Goal: Transaction & Acquisition: Purchase product/service

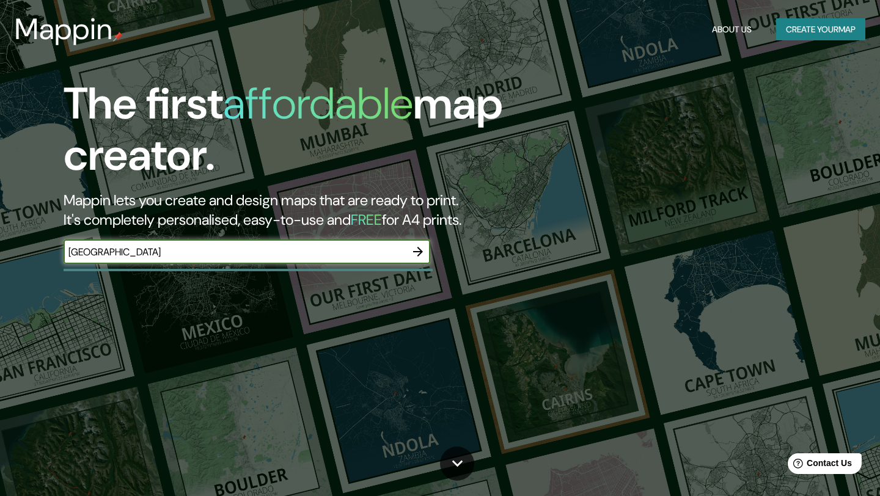
type input "[GEOGRAPHIC_DATA]"
click at [423, 247] on icon "button" at bounding box center [418, 252] width 15 height 15
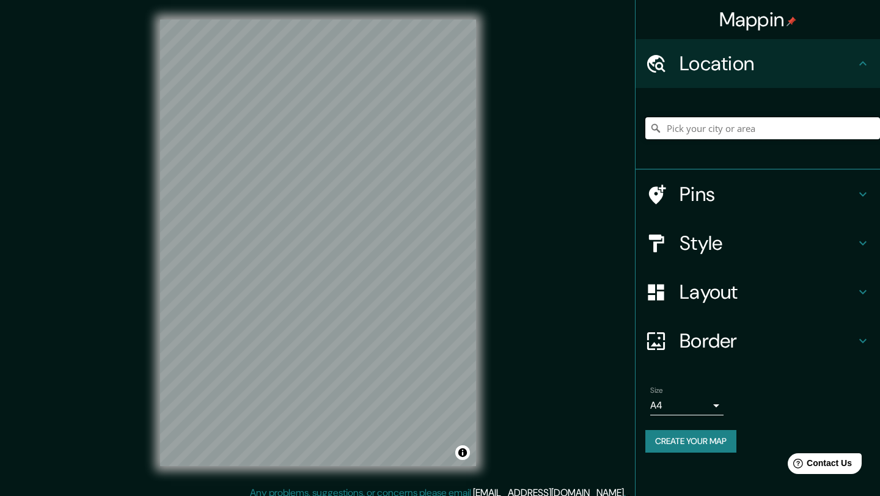
click at [789, 134] on input "Pick your city or area" at bounding box center [763, 128] width 235 height 22
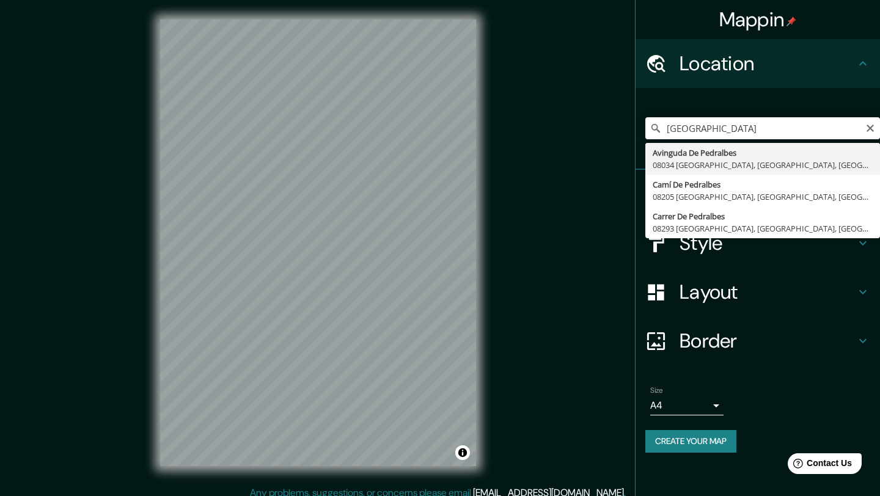
type input "Avinguda [GEOGRAPHIC_DATA], 08034 [GEOGRAPHIC_DATA], [GEOGRAPHIC_DATA], [GEOGRA…"
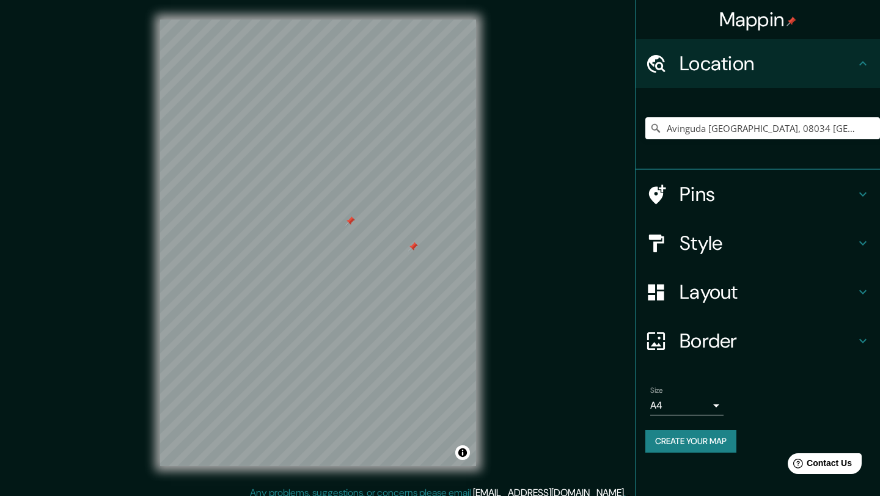
click at [414, 249] on div at bounding box center [413, 247] width 10 height 10
click at [867, 193] on icon at bounding box center [863, 194] width 15 height 15
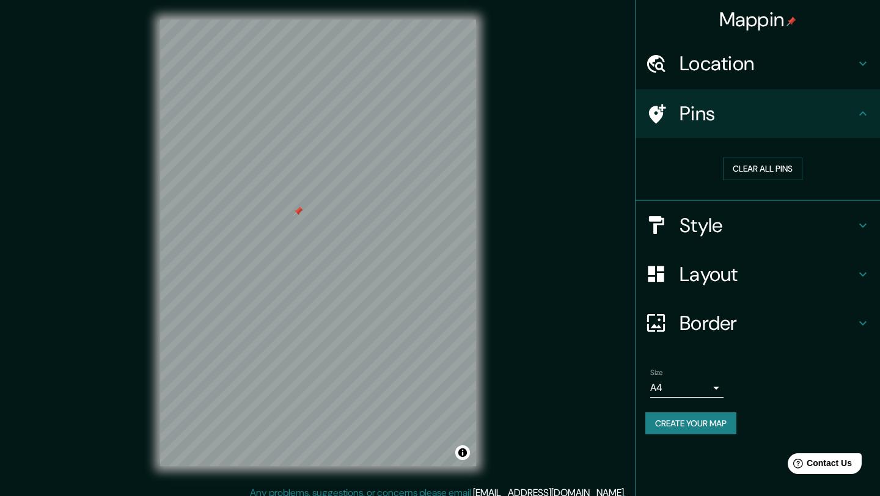
click at [861, 116] on icon at bounding box center [863, 113] width 15 height 15
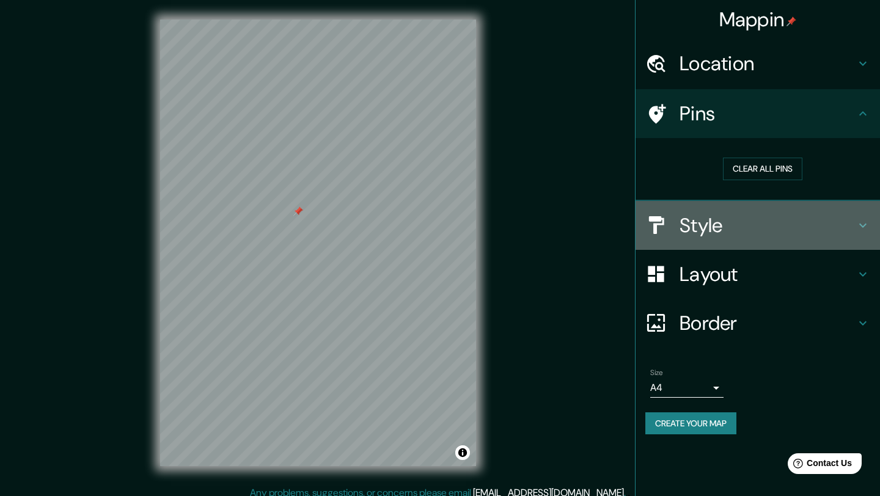
click at [864, 226] on icon at bounding box center [862, 225] width 7 height 4
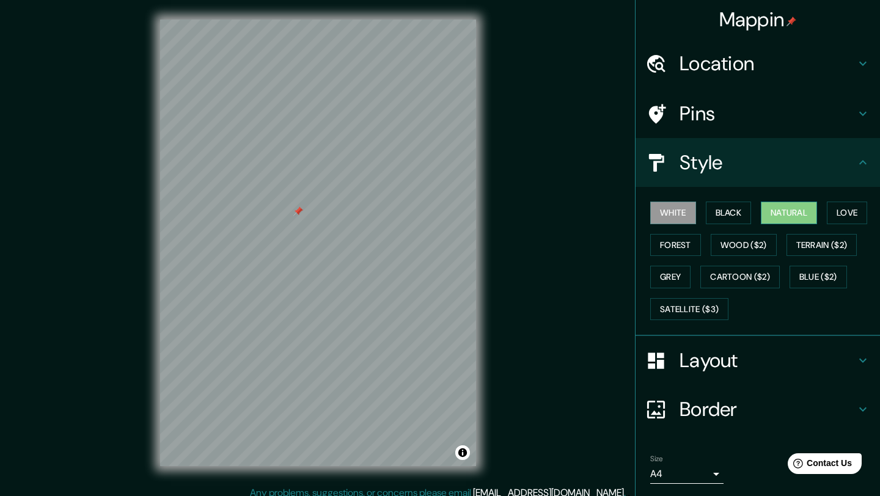
click at [779, 213] on button "Natural" at bounding box center [789, 213] width 56 height 23
click at [859, 216] on button "Love" at bounding box center [847, 213] width 40 height 23
click at [686, 203] on button "White" at bounding box center [673, 213] width 46 height 23
click at [701, 360] on h4 "Layout" at bounding box center [768, 360] width 176 height 24
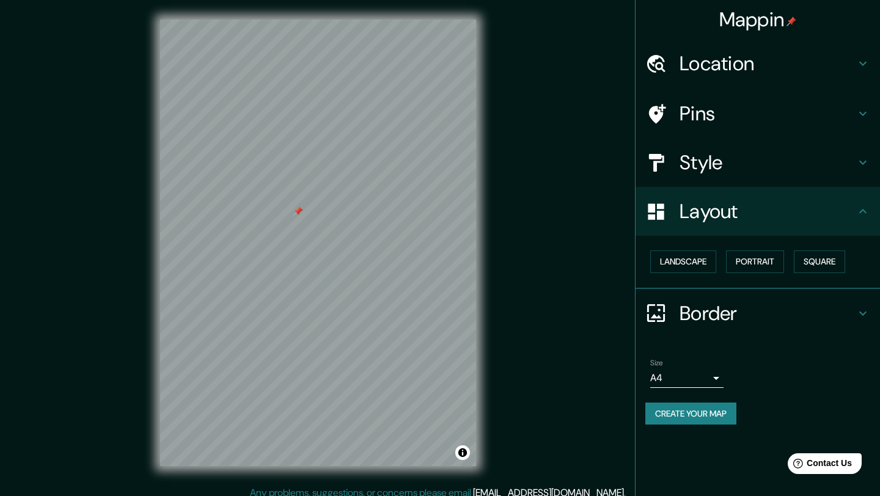
click at [856, 209] on icon at bounding box center [863, 211] width 15 height 15
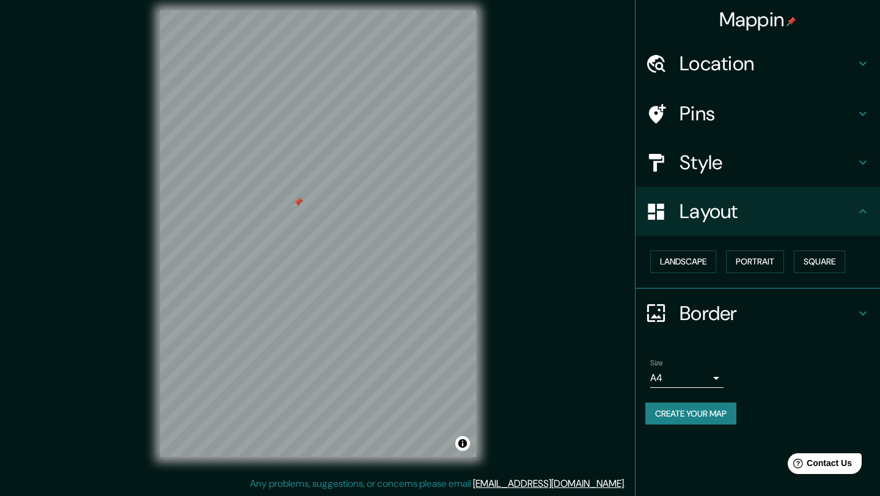
click at [842, 313] on h4 "Border" at bounding box center [768, 313] width 176 height 24
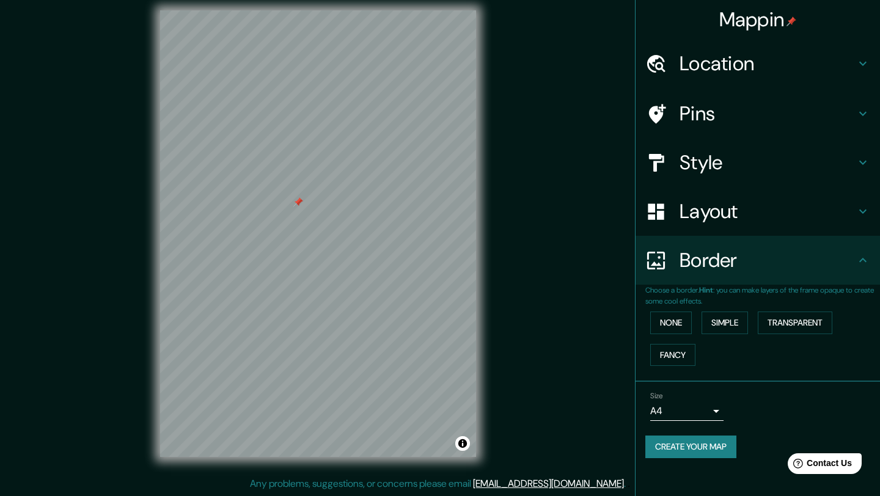
click at [868, 261] on icon at bounding box center [863, 260] width 15 height 15
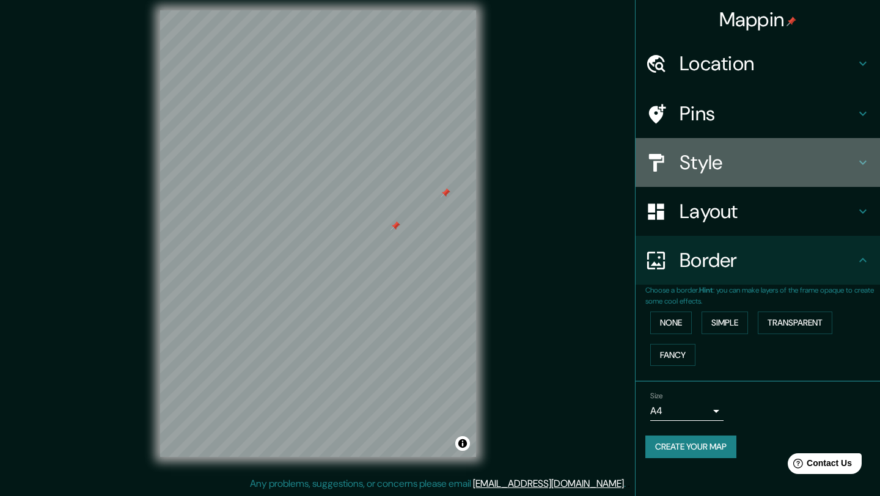
click at [736, 162] on h4 "Style" at bounding box center [768, 162] width 176 height 24
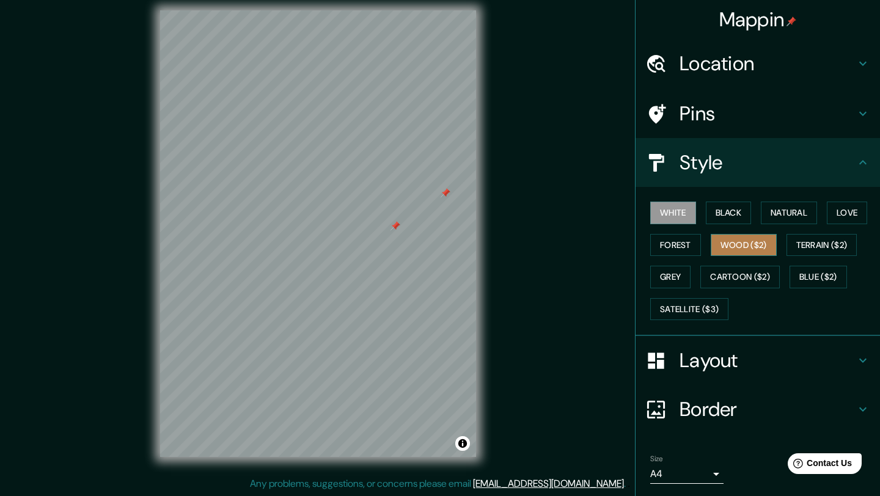
click at [737, 255] on button "Wood ($2)" at bounding box center [744, 245] width 66 height 23
click at [676, 243] on button "Forest" at bounding box center [675, 245] width 51 height 23
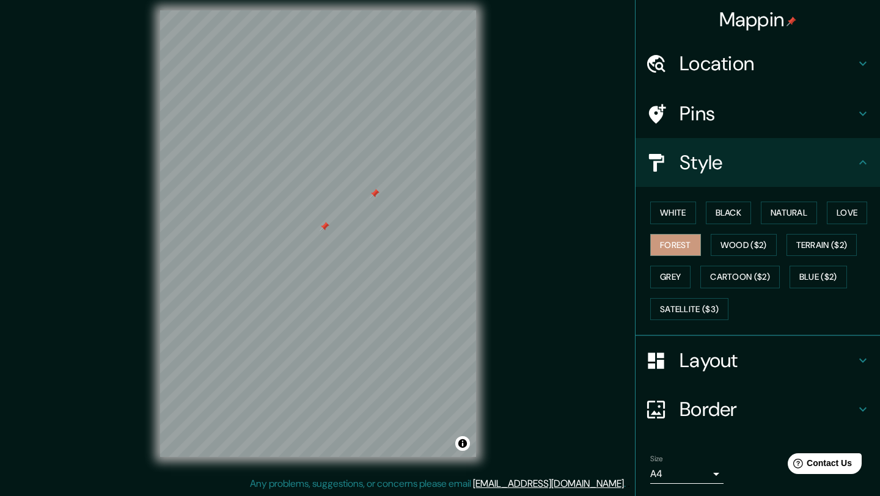
click at [371, 196] on div at bounding box center [375, 194] width 10 height 10
click at [675, 271] on button "Grey" at bounding box center [670, 277] width 40 height 23
click at [702, 304] on button "Satellite ($3)" at bounding box center [689, 309] width 78 height 23
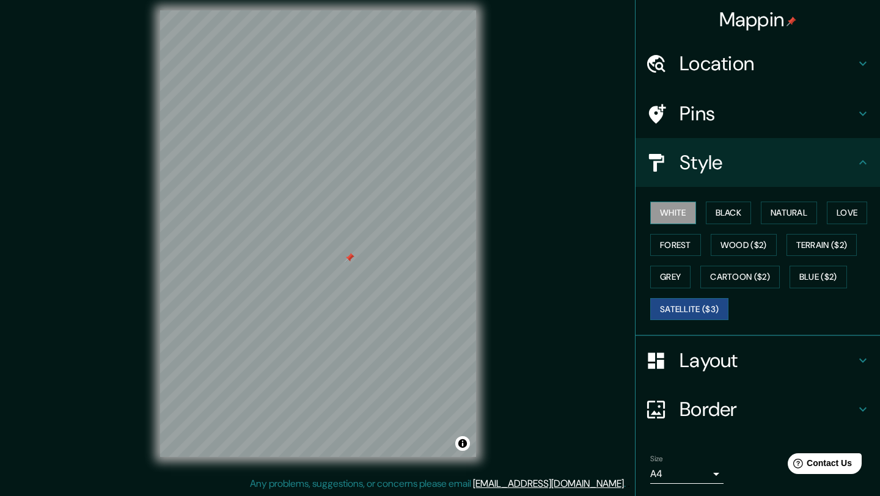
click at [677, 213] on button "White" at bounding box center [673, 213] width 46 height 23
click at [715, 309] on button "Satellite ($3)" at bounding box center [689, 309] width 78 height 23
click at [686, 211] on button "White" at bounding box center [673, 213] width 46 height 23
click at [717, 305] on button "Satellite ($3)" at bounding box center [689, 309] width 78 height 23
